Goal: Task Accomplishment & Management: Manage account settings

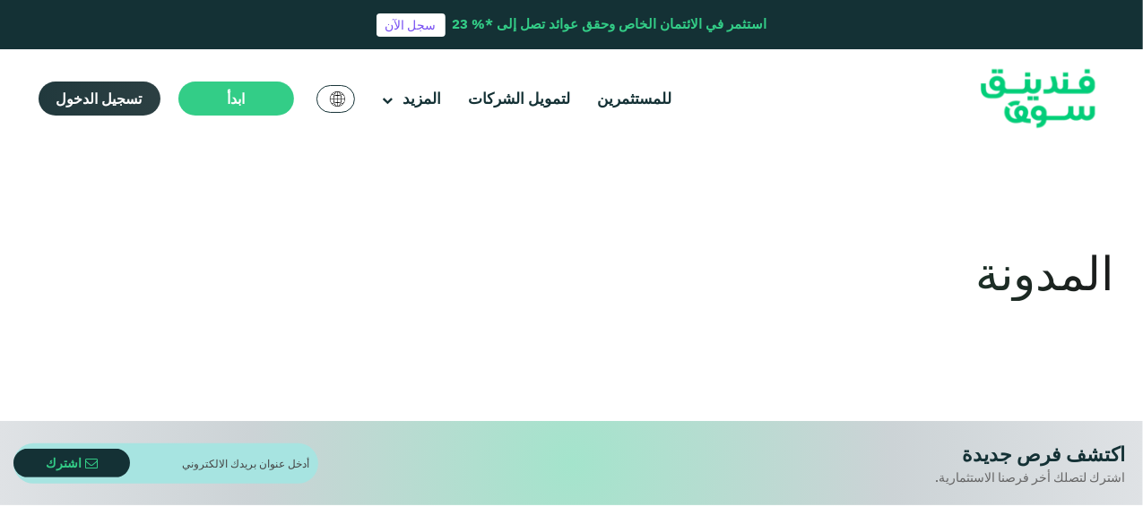
click at [116, 96] on span "تسجيل الدخول" at bounding box center [99, 99] width 86 height 18
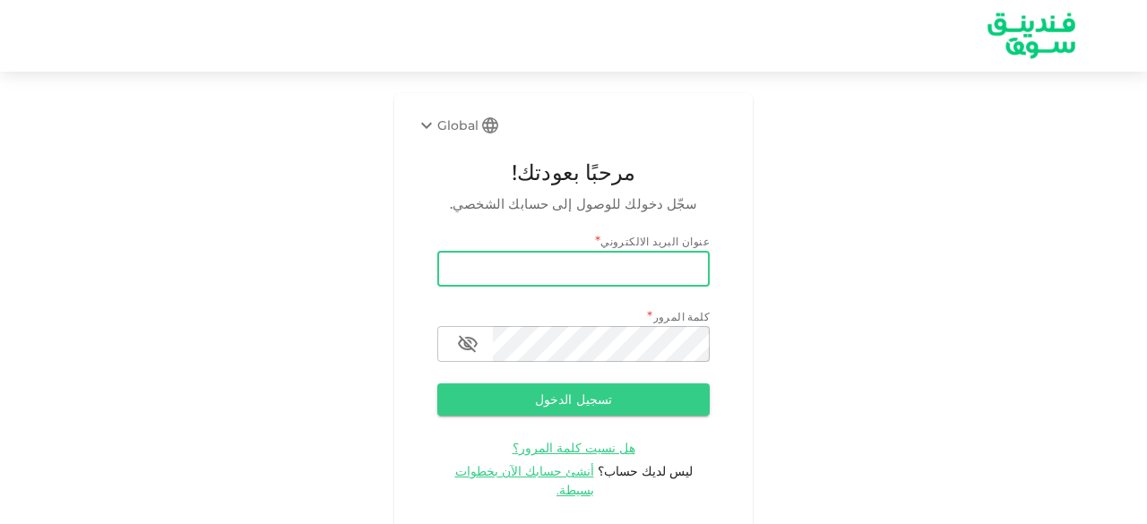
click at [485, 264] on input "email" at bounding box center [573, 269] width 272 height 36
type input "[EMAIL_ADDRESS][DOMAIN_NAME]"
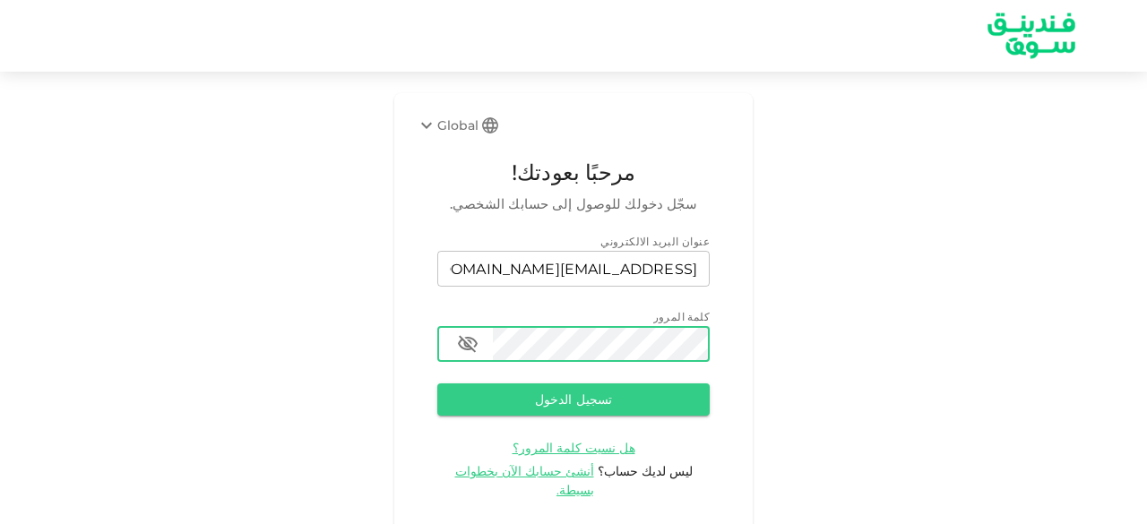
click at [437, 384] on button "تسجيل الدخول" at bounding box center [573, 400] width 272 height 32
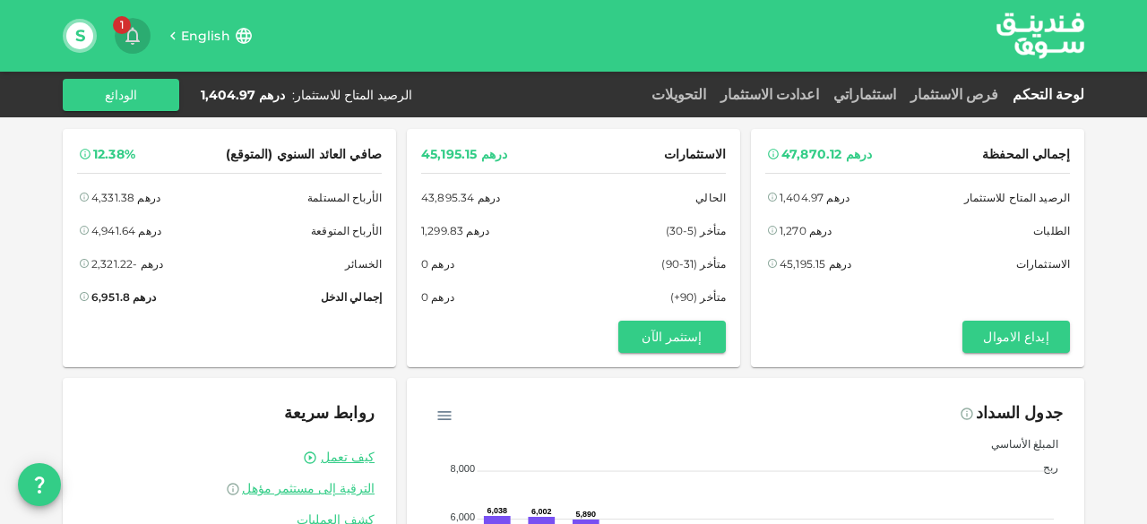
click at [122, 27] on span "1" at bounding box center [122, 25] width 18 height 18
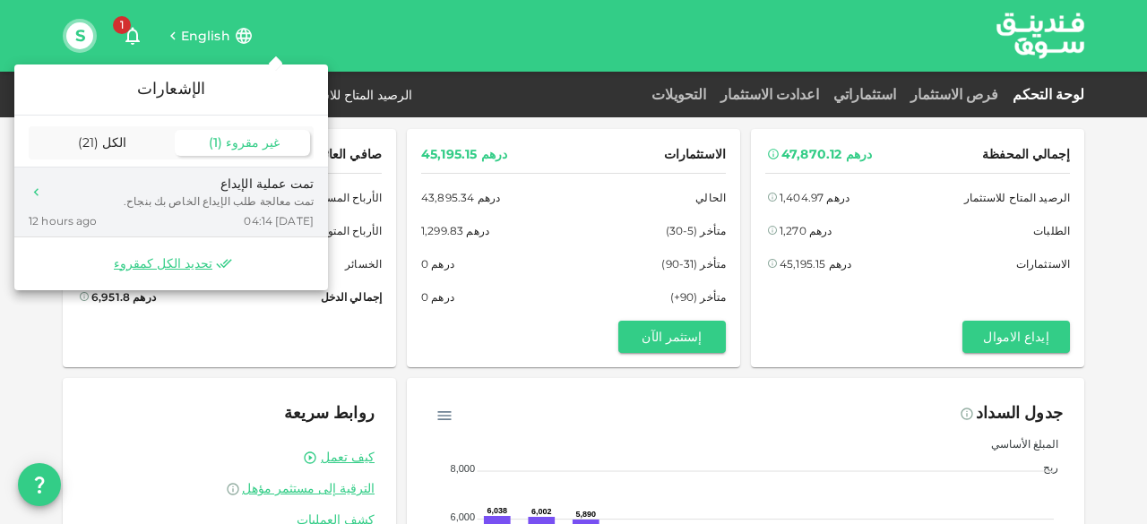
click at [256, 205] on div "تمت معالجة طلب الإيداع الخاص بك بنجاح." at bounding box center [219, 202] width 190 height 16
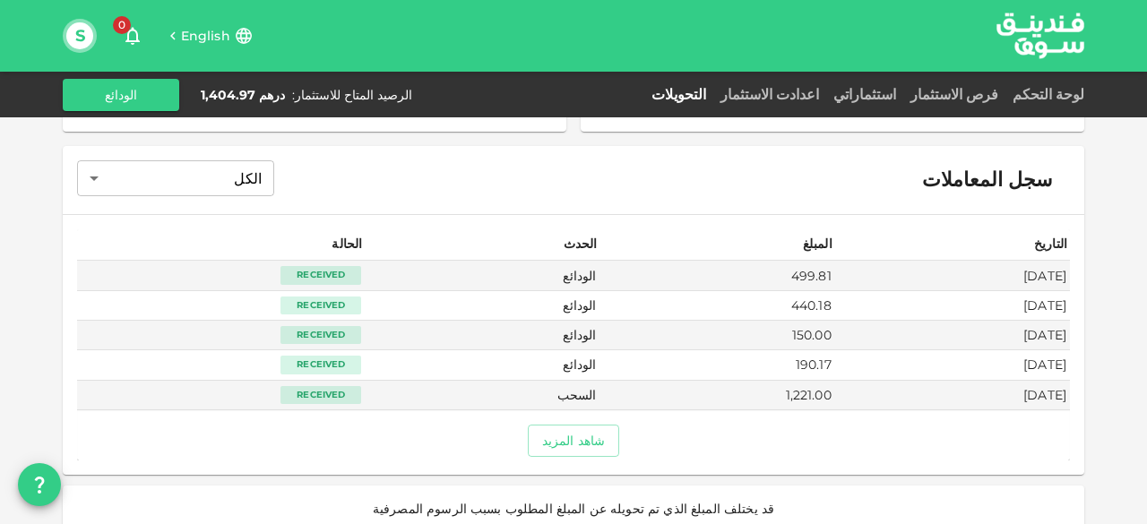
scroll to position [572, 0]
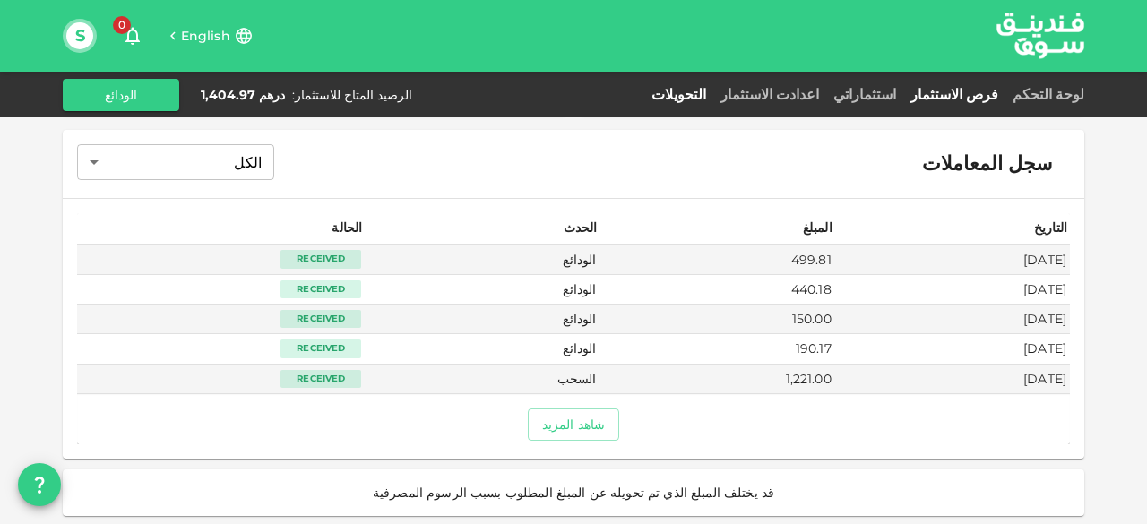
click at [973, 91] on link "فرص الاستثمار" at bounding box center [954, 94] width 102 height 17
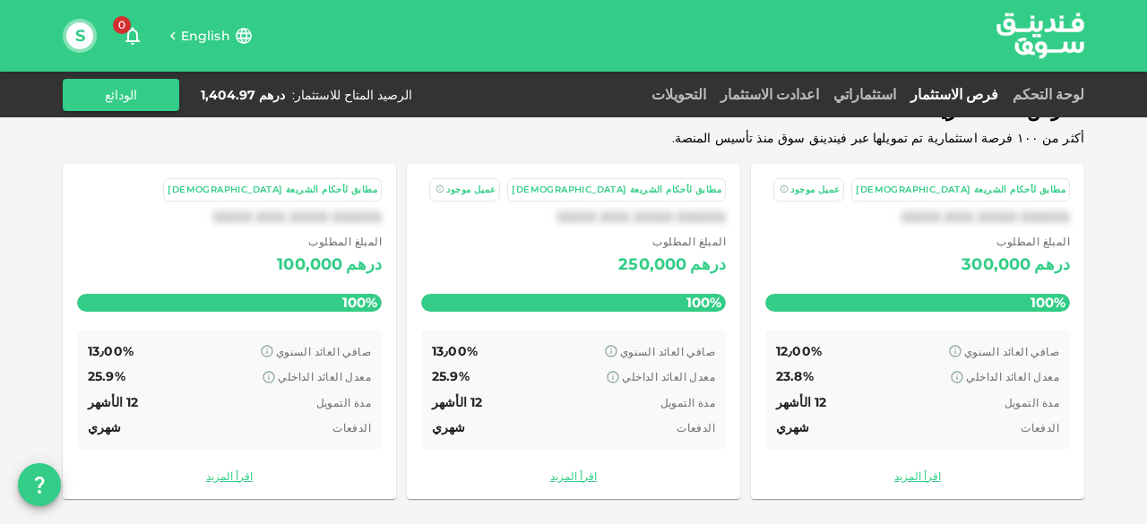
scroll to position [138, 0]
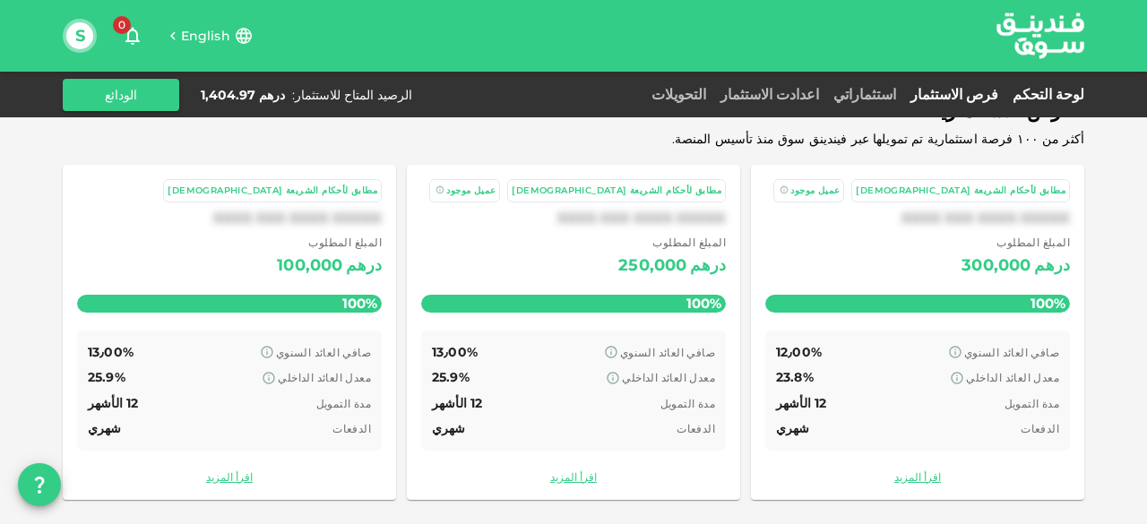
click at [1043, 94] on link "لوحة التحكم" at bounding box center [1045, 94] width 79 height 17
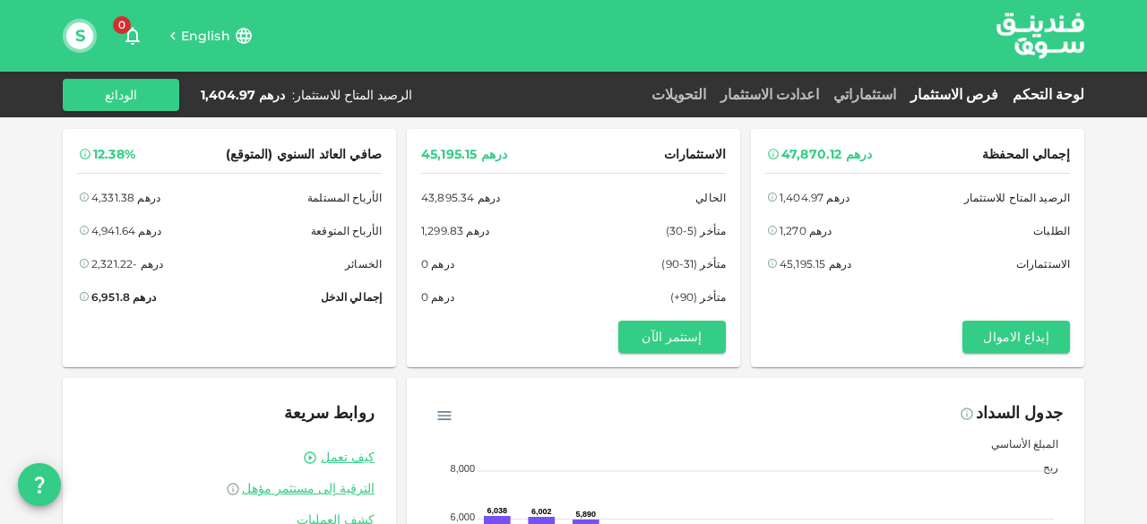
click at [1001, 96] on link "فرص الاستثمار" at bounding box center [954, 94] width 102 height 17
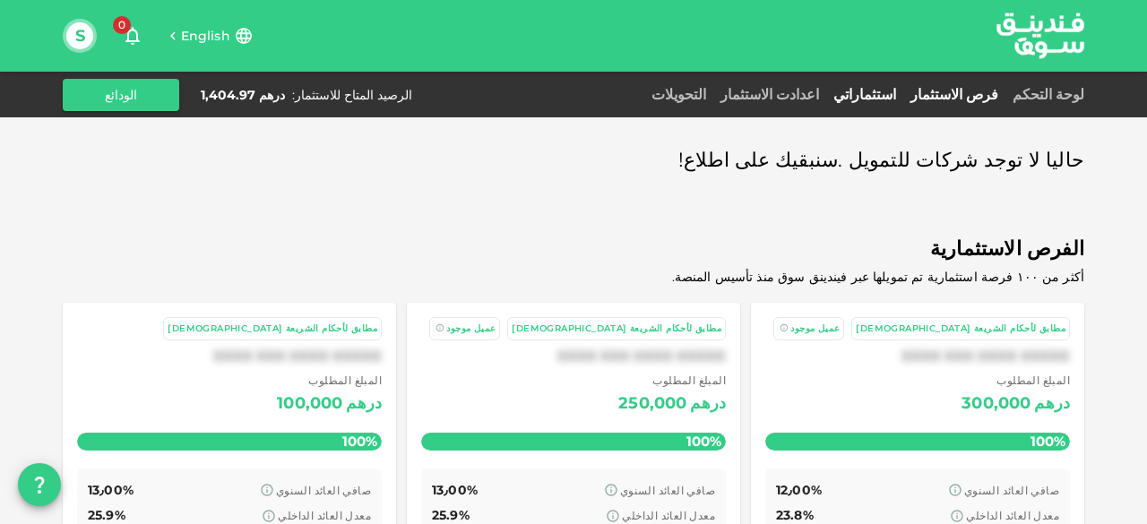
click at [903, 87] on link "استثماراتي" at bounding box center [864, 94] width 77 height 17
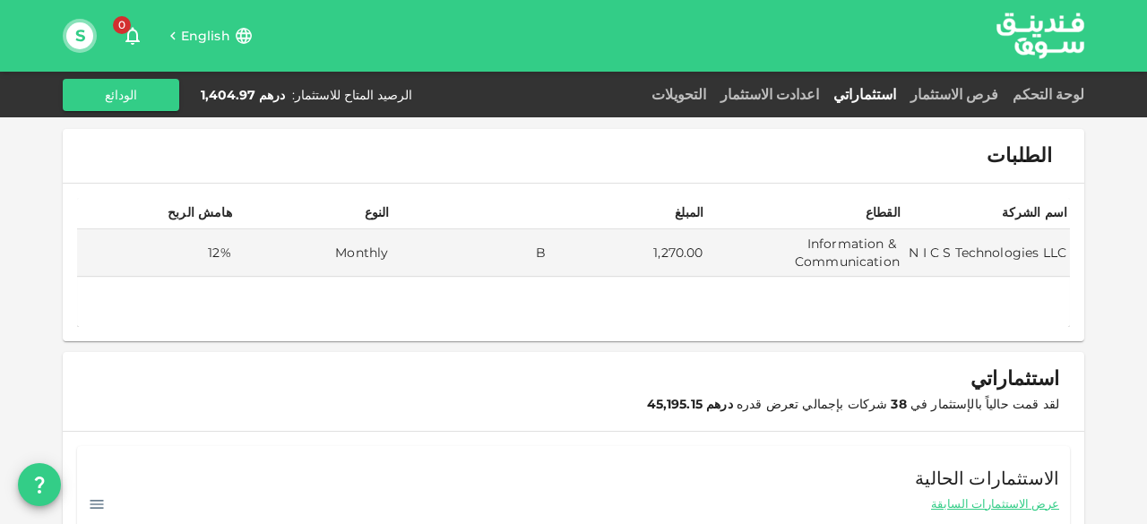
click at [184, 33] on span "English" at bounding box center [205, 36] width 49 height 16
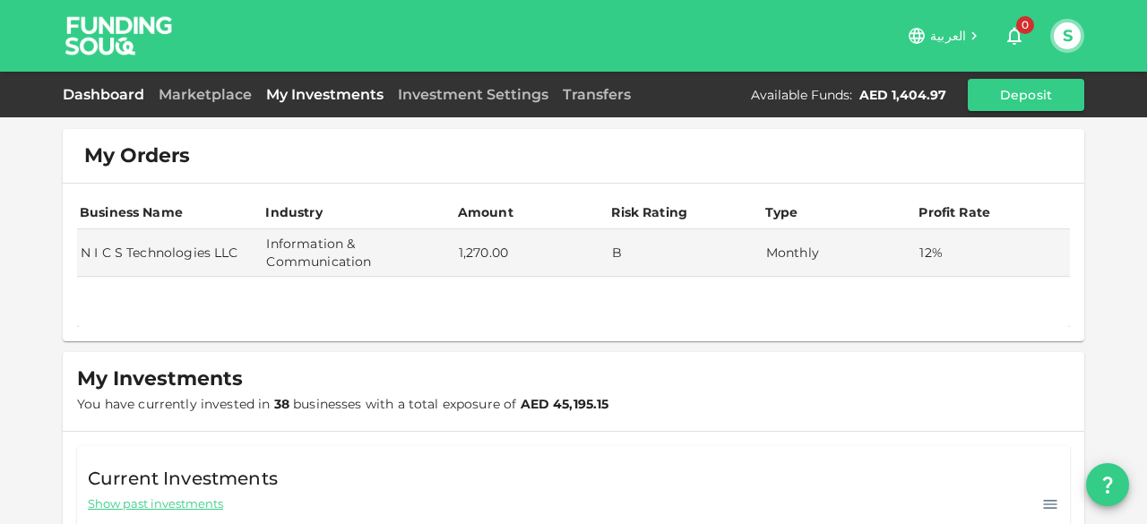
click at [131, 89] on link "Dashboard" at bounding box center [107, 94] width 89 height 17
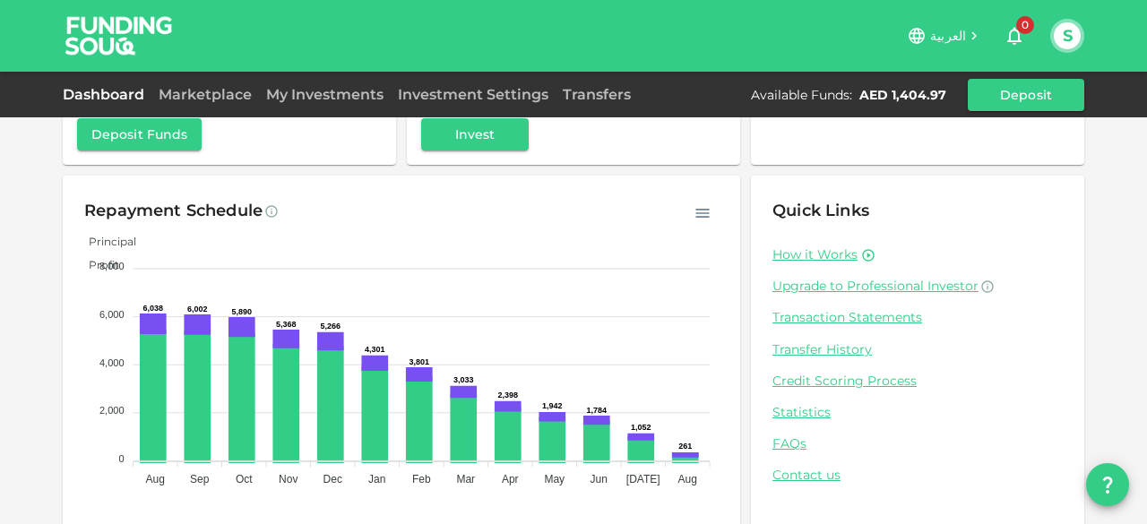
scroll to position [217, 0]
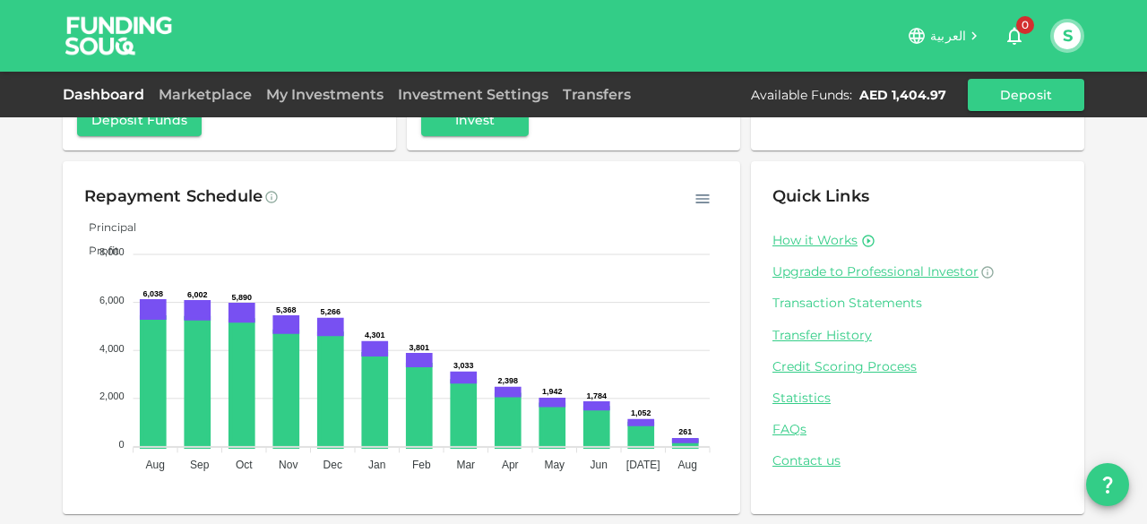
click at [876, 298] on link "Transaction Statements" at bounding box center [918, 303] width 290 height 17
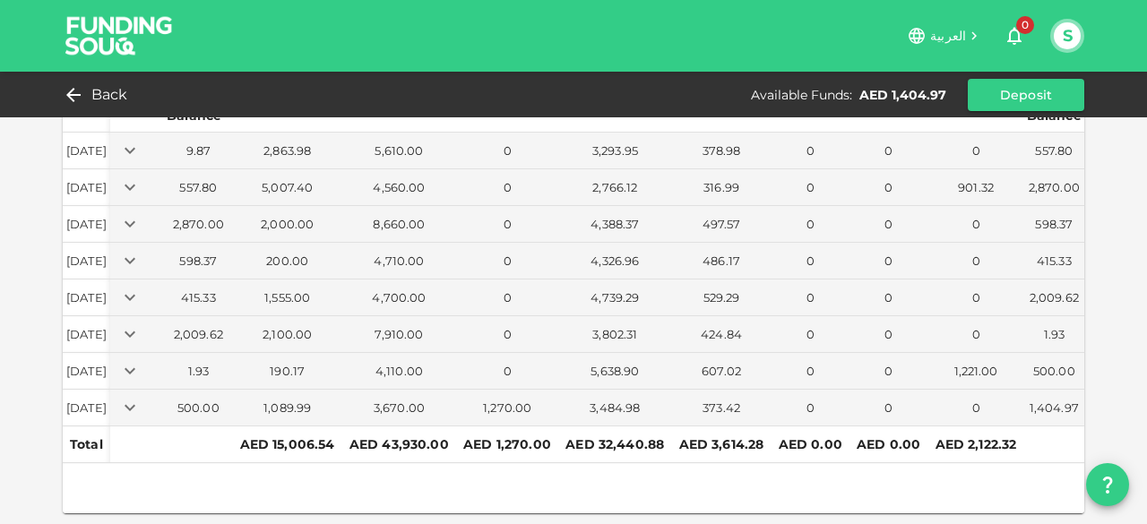
scroll to position [122, 0]
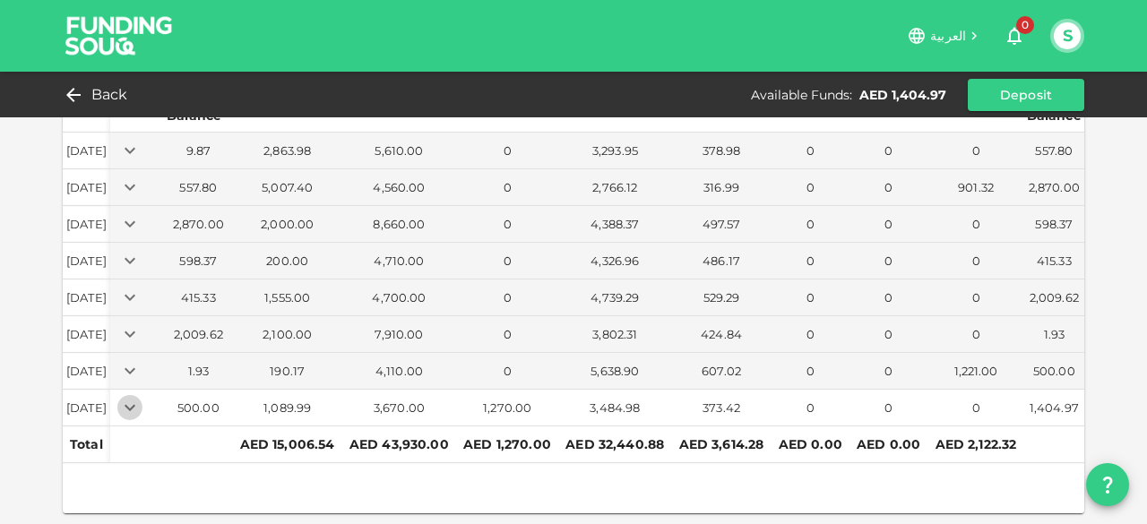
click at [135, 404] on icon "Expand" at bounding box center [130, 407] width 11 height 6
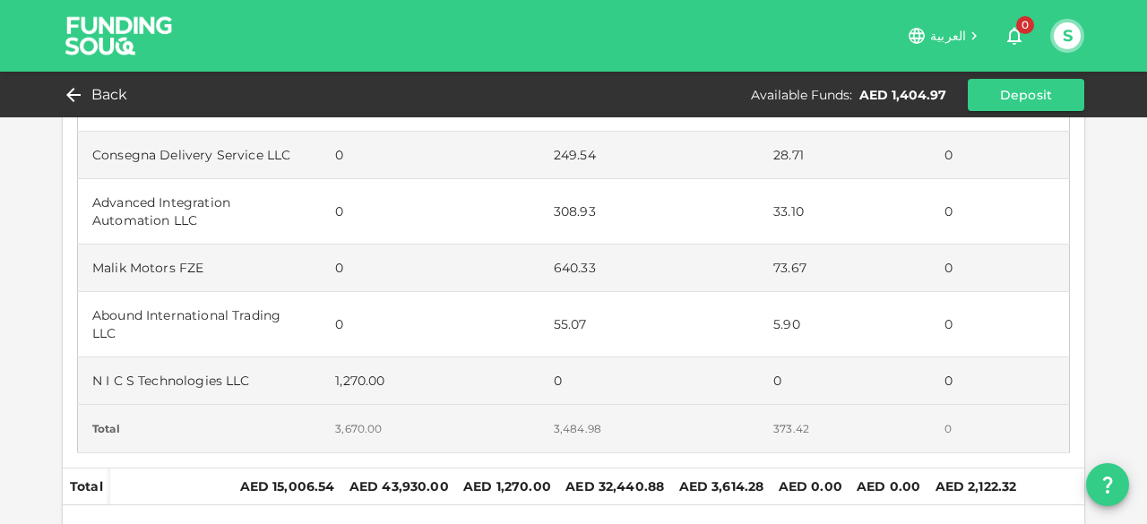
scroll to position [1386, 0]
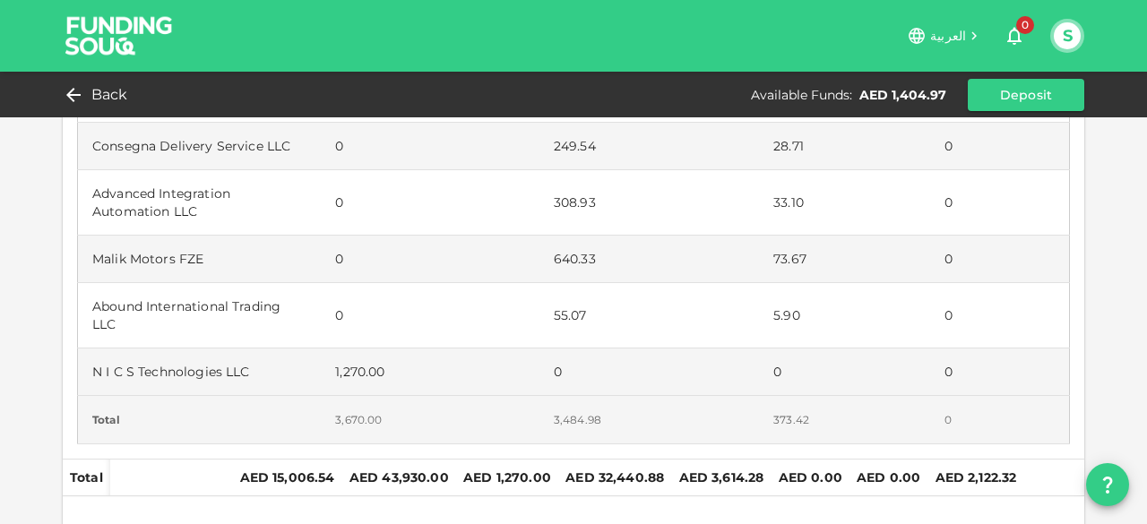
click at [955, 39] on span "العربية" at bounding box center [948, 36] width 36 height 16
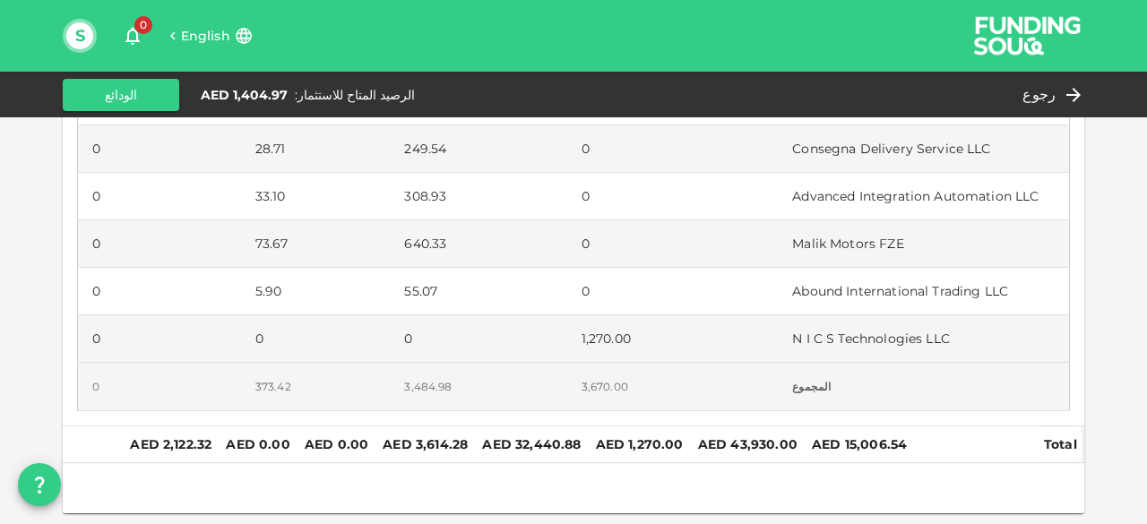
scroll to position [1313, 0]
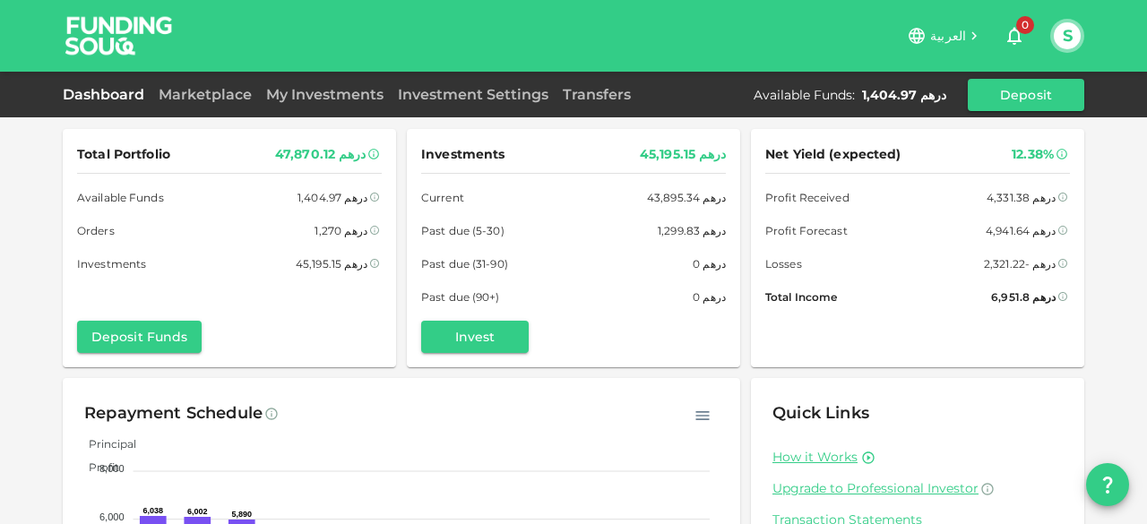
click at [953, 33] on span "العربية" at bounding box center [948, 36] width 36 height 16
